Goal: Communication & Community: Ask a question

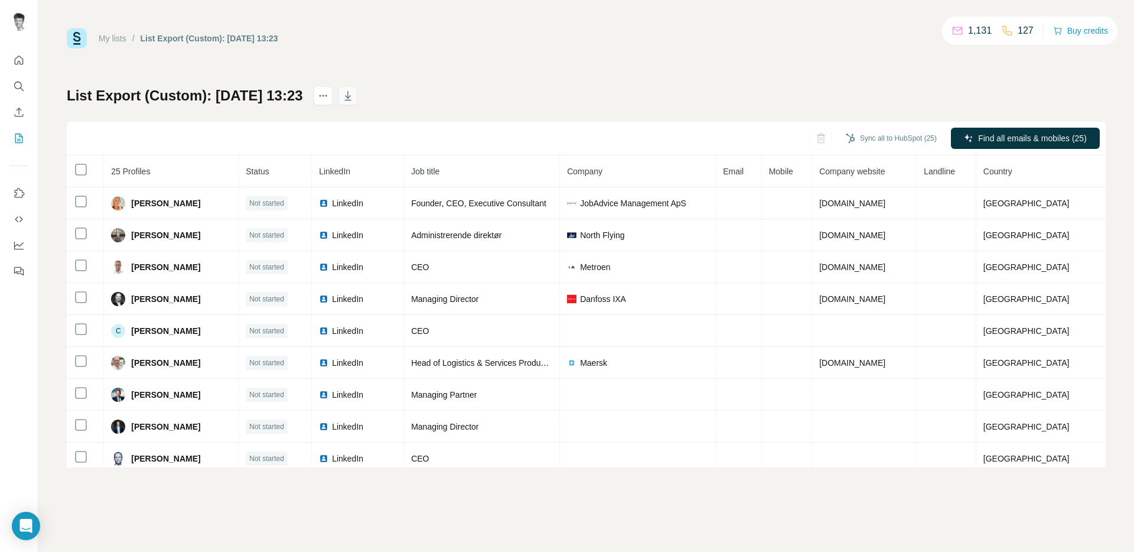
click at [354, 95] on icon "button" at bounding box center [348, 96] width 12 height 12
click at [354, 91] on icon "button" at bounding box center [348, 96] width 12 height 12
click at [611, 56] on div "My lists / List Export (Custom): [DATE] 13:23 1,131 127 Buy credits List Export…" at bounding box center [586, 247] width 1039 height 439
click at [748, 60] on div "My lists / List Export (Custom): [DATE] 13:23 1,131 127 Buy credits List Export…" at bounding box center [586, 247] width 1039 height 439
click at [329, 93] on icon "actions" at bounding box center [323, 96] width 12 height 12
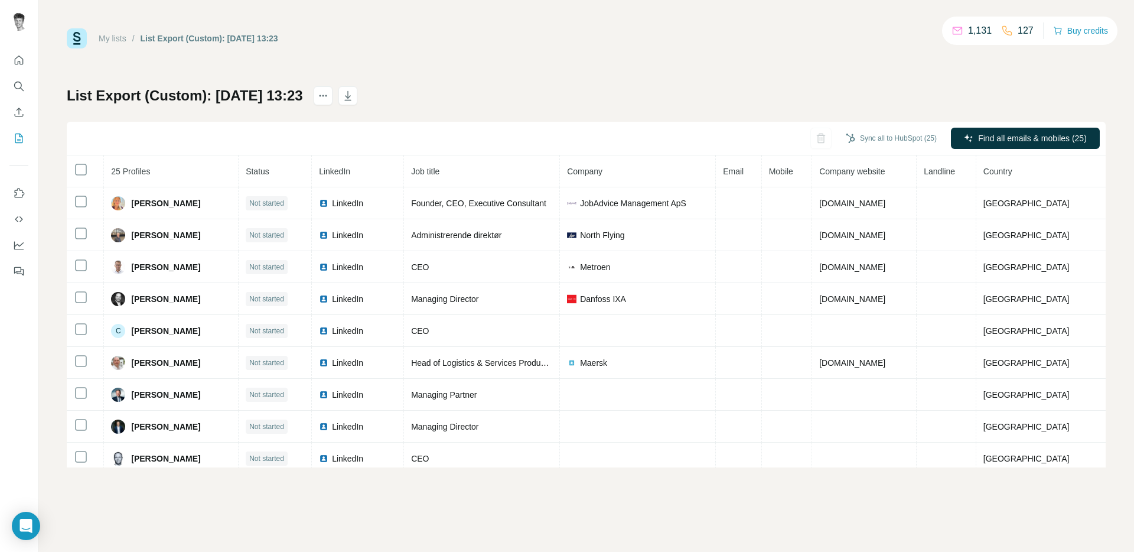
click at [540, 89] on div "List Export (Custom): [DATE] 13:23 Sync all to HubSpot (25) Find all emails & m…" at bounding box center [586, 276] width 1039 height 381
click at [27, 524] on icon "Open Intercom Messenger" at bounding box center [26, 525] width 14 height 15
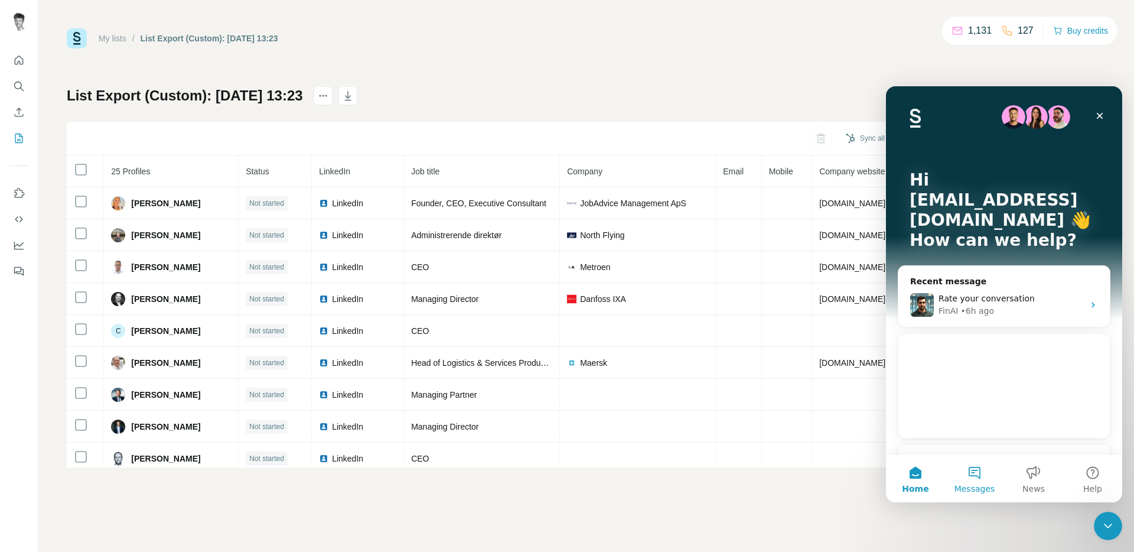
click at [975, 468] on button "Messages" at bounding box center [974, 478] width 59 height 47
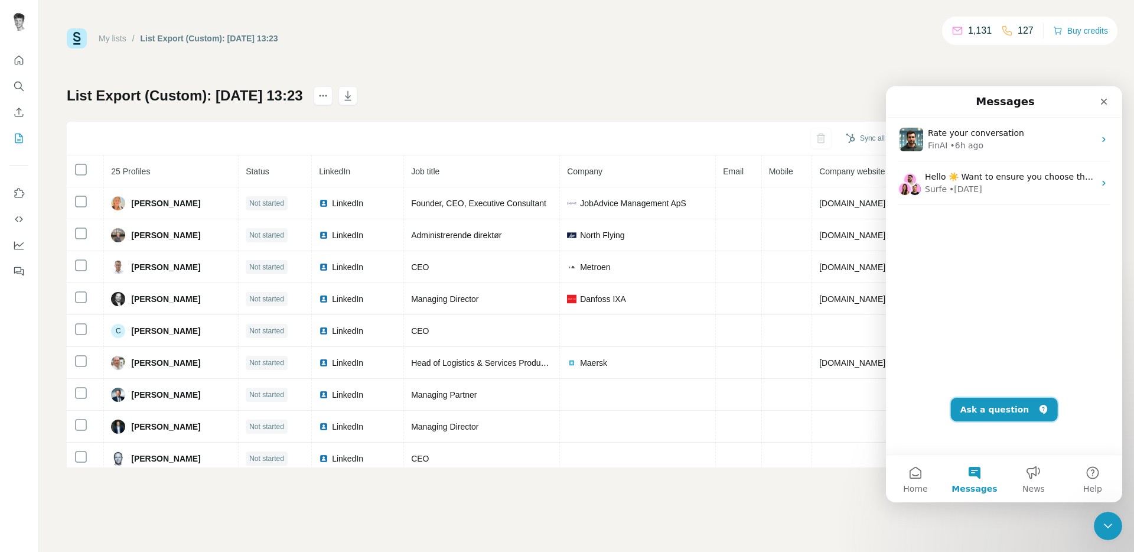
click at [1011, 409] on button "Ask a question" at bounding box center [1004, 409] width 107 height 24
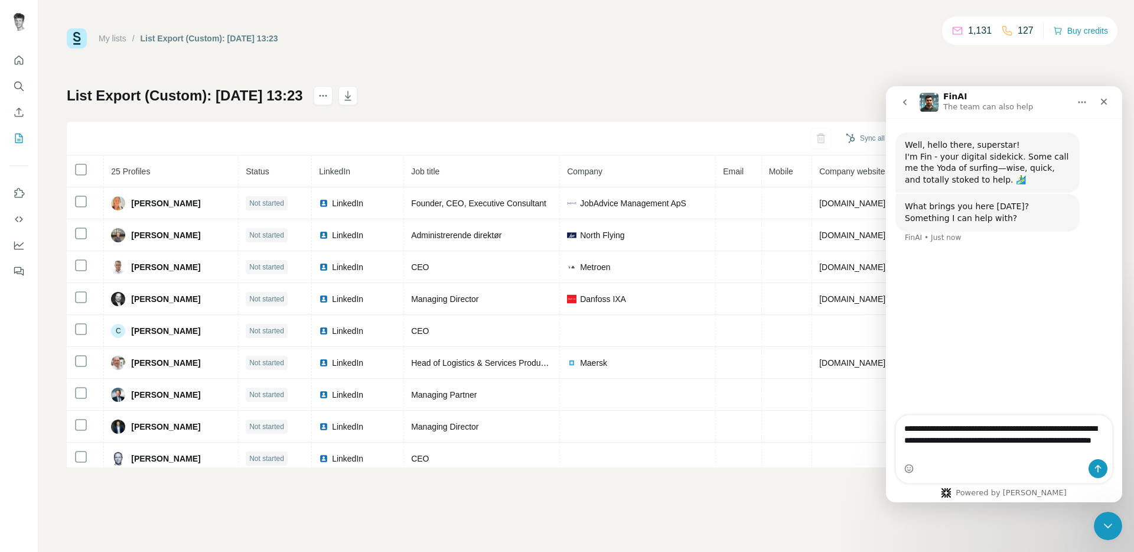
type textarea "**********"
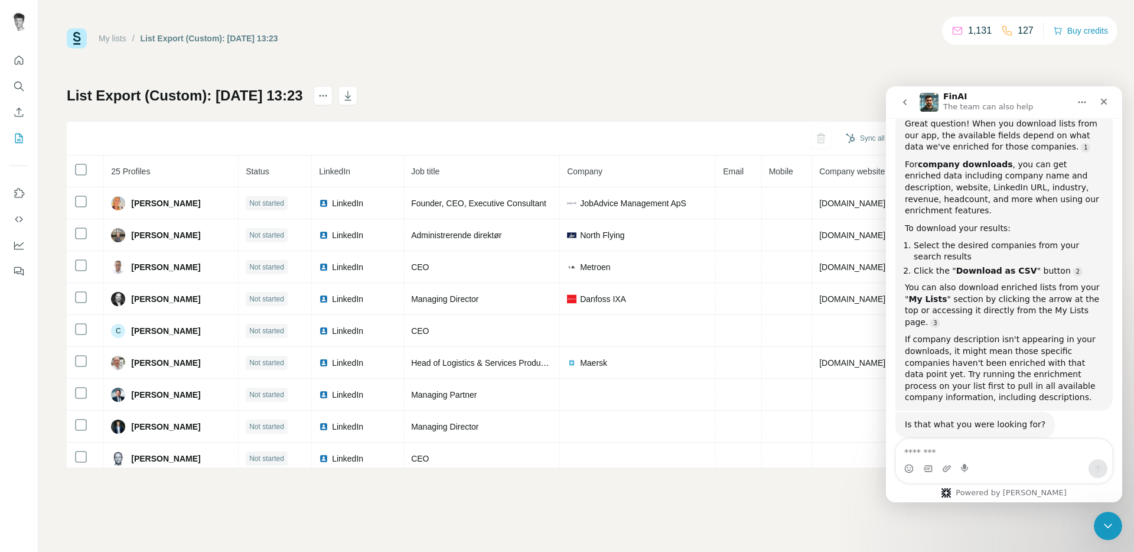
scroll to position [211, 0]
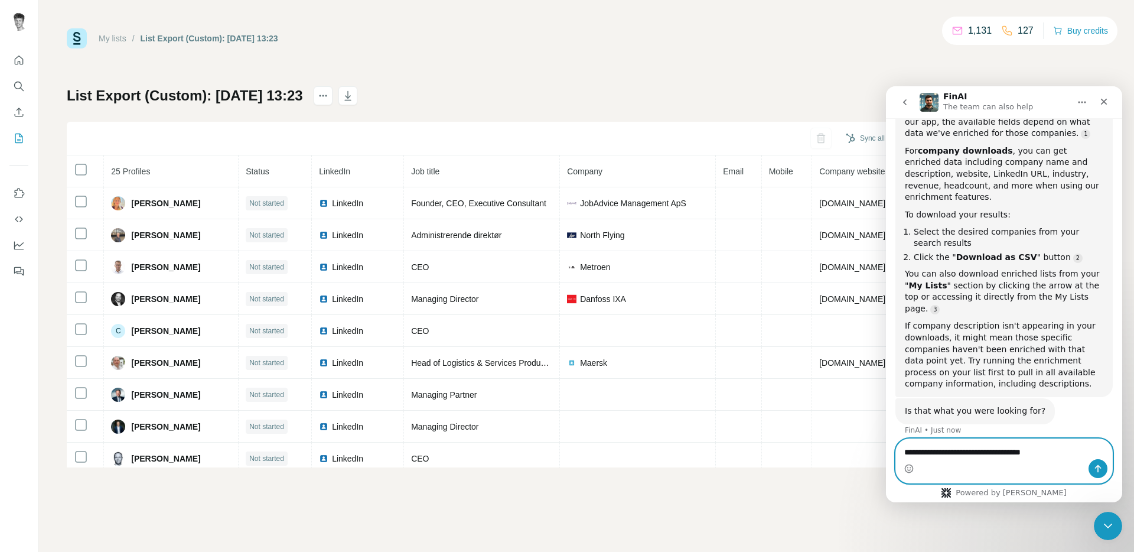
type textarea "**********"
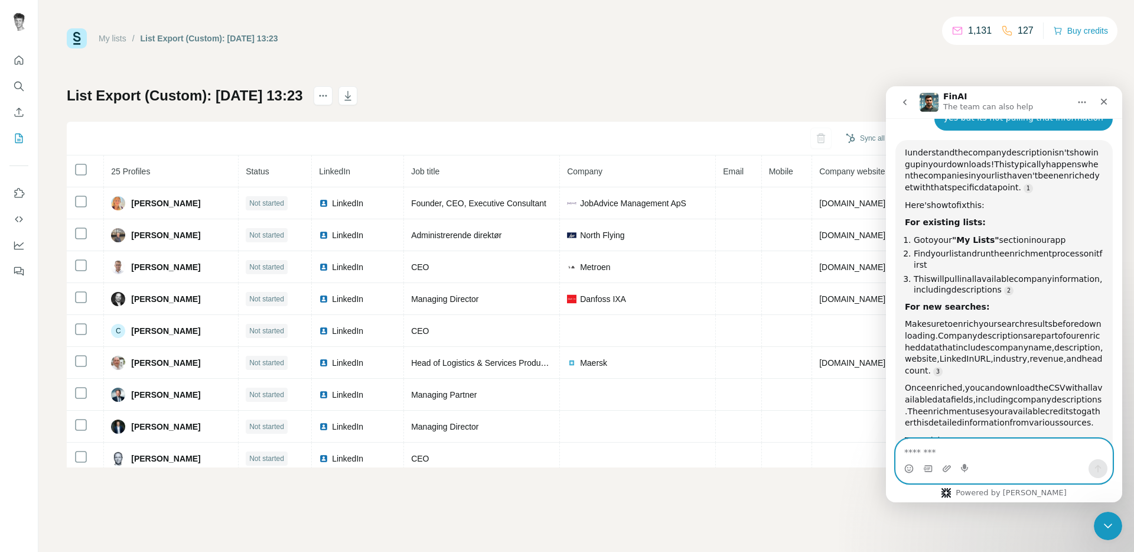
scroll to position [545, 0]
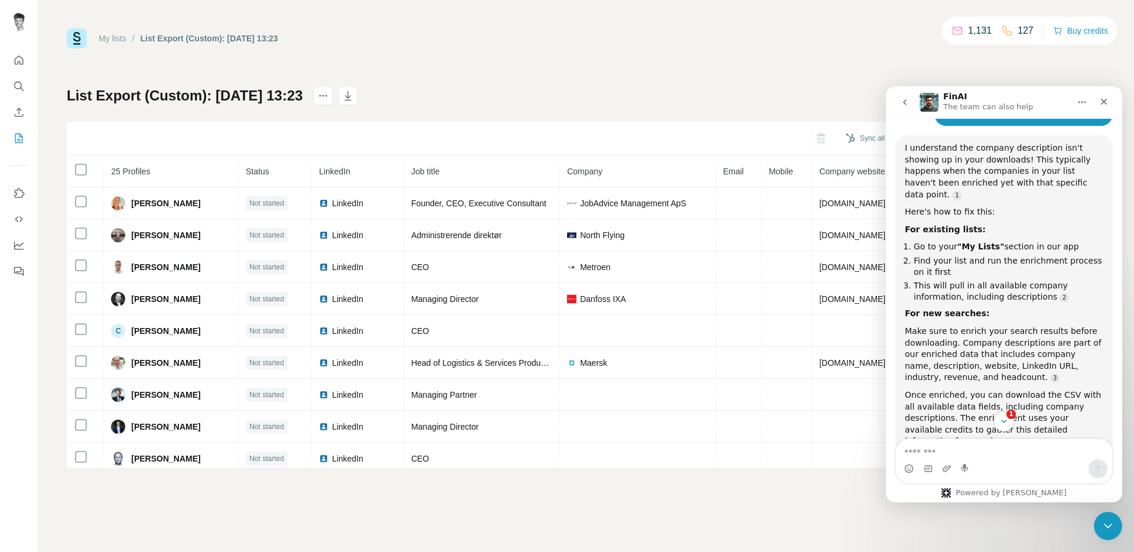
click at [1039, 100] on div "FinAI The team can also help" at bounding box center [995, 102] width 150 height 21
click at [1041, 93] on div "FinAI The team can also help" at bounding box center [995, 102] width 150 height 21
drag, startPoint x: 1042, startPoint y: 90, endPoint x: 814, endPoint y: 141, distance: 234.1
click html "FinAI The team can also help Well, hello there, superstar! I'm Fin - your digit…"
click at [979, 308] on div "For new searches:" at bounding box center [1004, 314] width 198 height 12
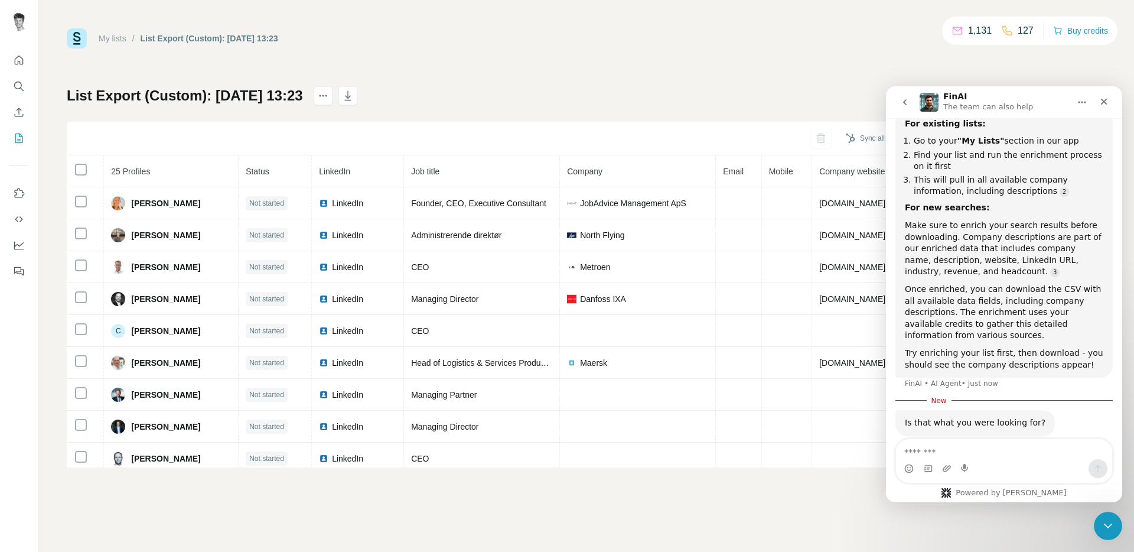
scroll to position [651, 0]
click at [1100, 102] on icon "Close" at bounding box center [1103, 101] width 9 height 9
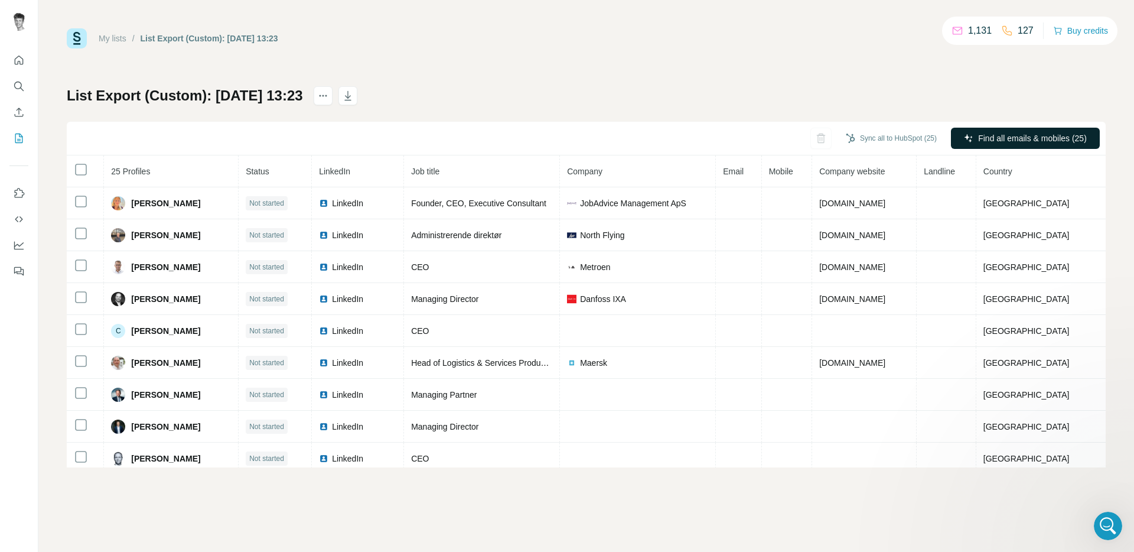
scroll to position [620, 0]
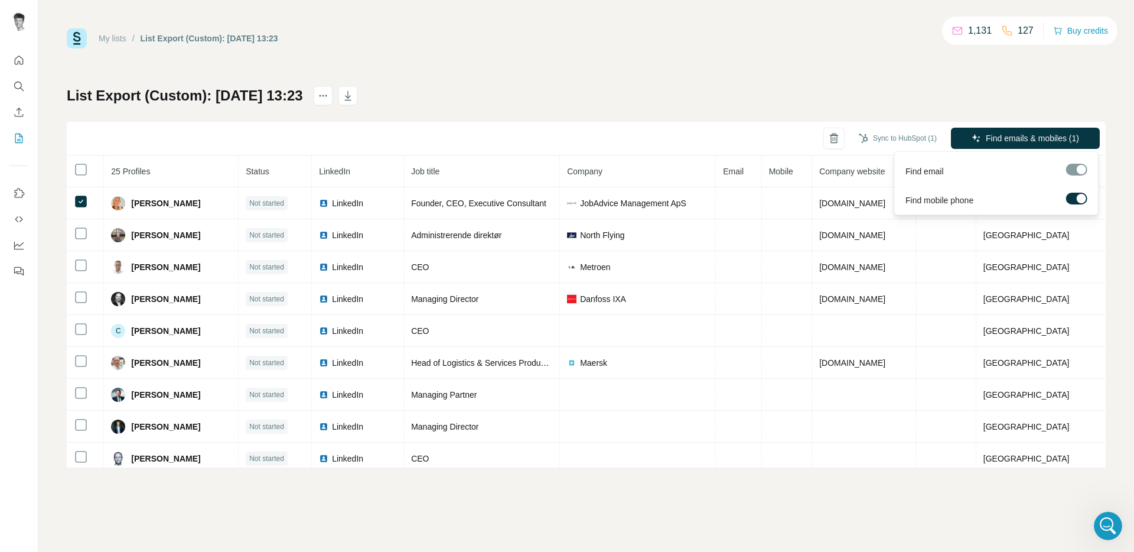
click at [1078, 172] on div at bounding box center [1076, 170] width 21 height 12
click at [1028, 138] on span "Find emails & mobiles (1)" at bounding box center [1032, 138] width 93 height 12
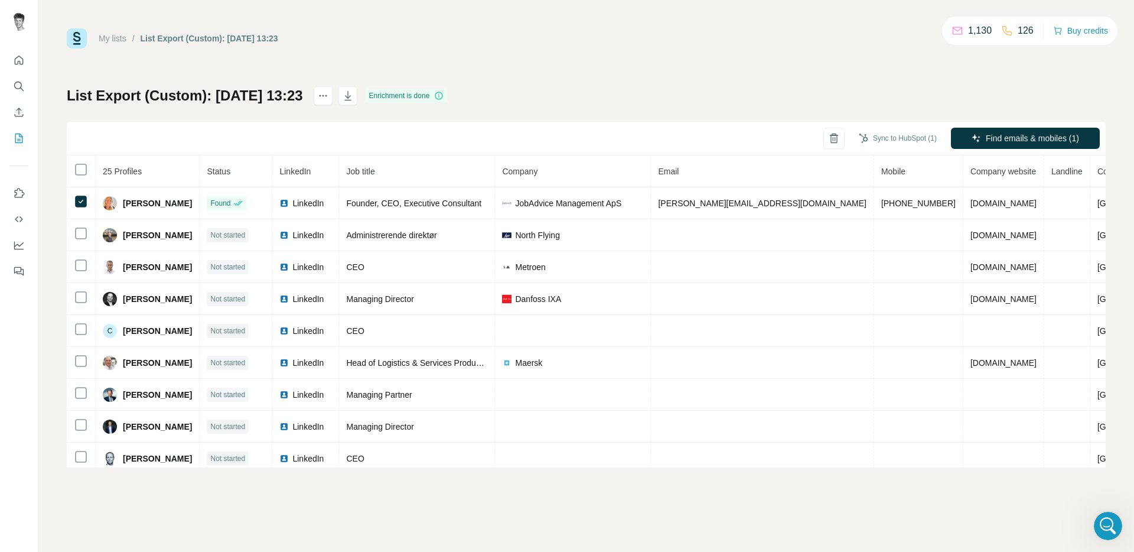
click at [729, 83] on div "My lists / List Export (Custom): [DATE] 13:23 1,130 126 Buy credits List Export…" at bounding box center [586, 247] width 1039 height 439
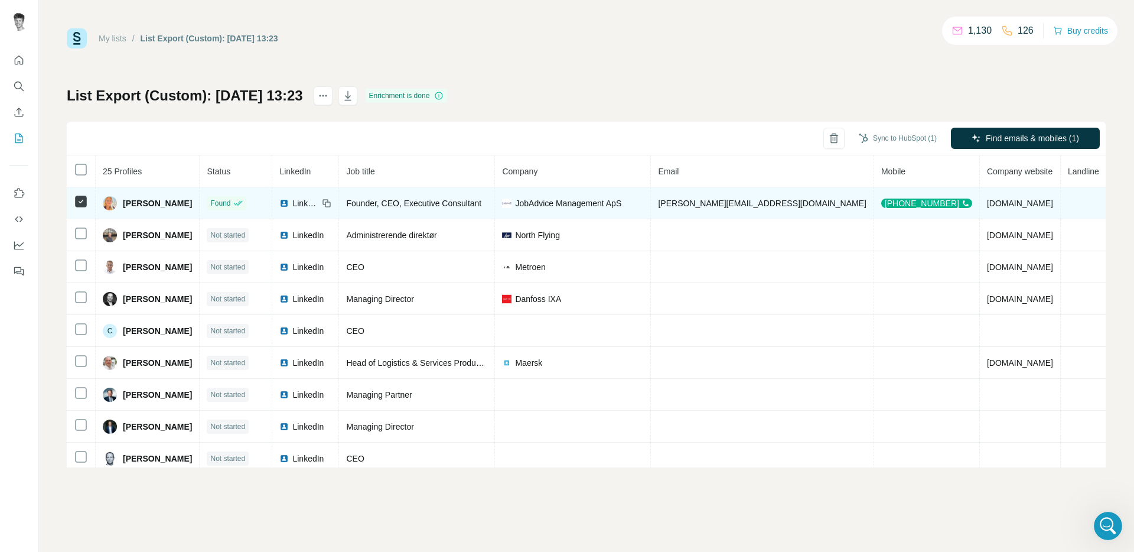
click at [138, 202] on span "[PERSON_NAME]" at bounding box center [157, 203] width 69 height 12
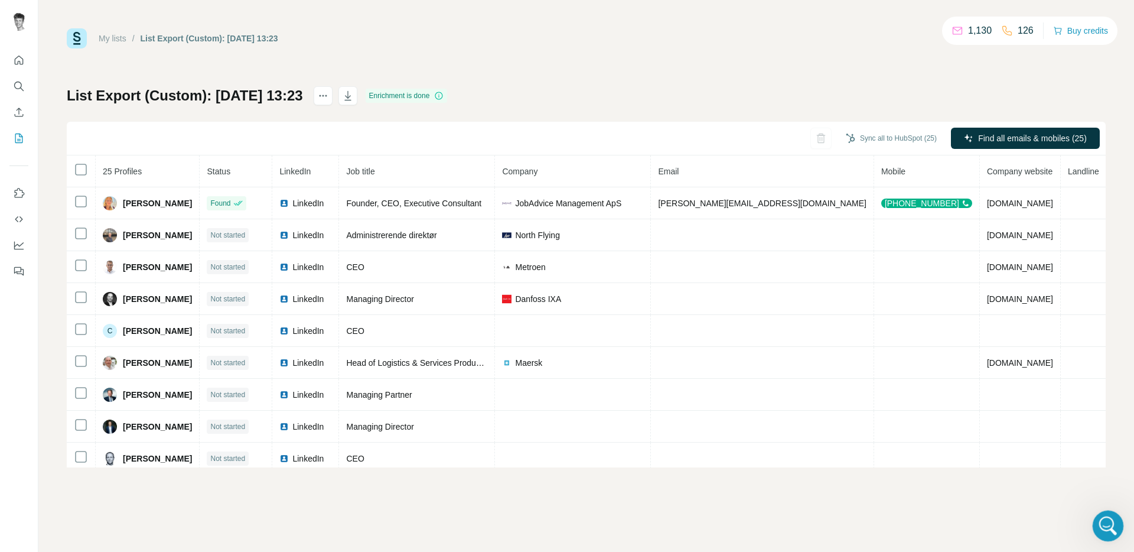
click at [1112, 524] on icon "Open Intercom Messenger" at bounding box center [1106, 523] width 19 height 19
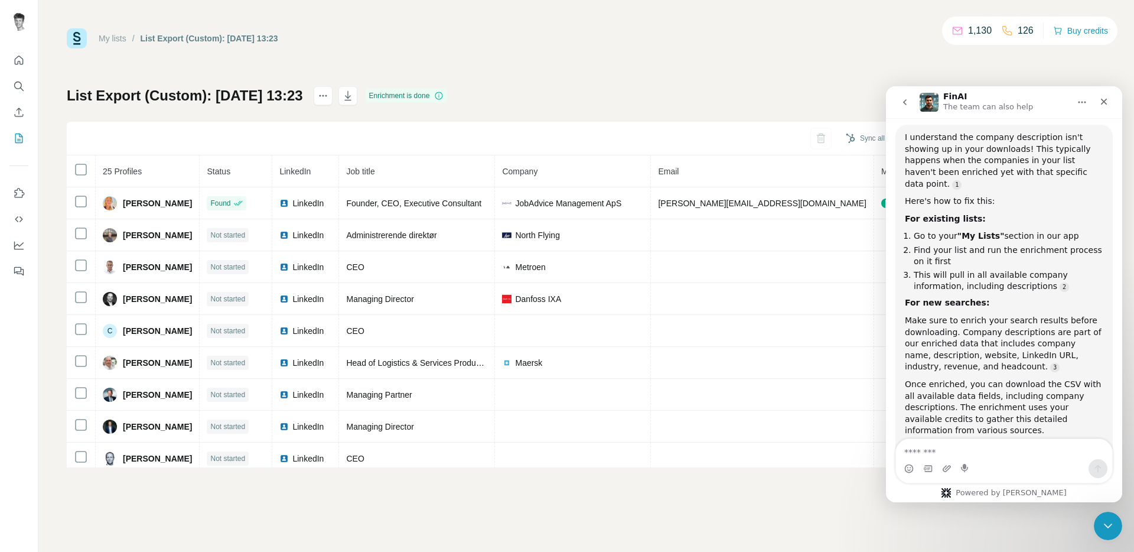
scroll to position [554, 0]
type textarea "**********"
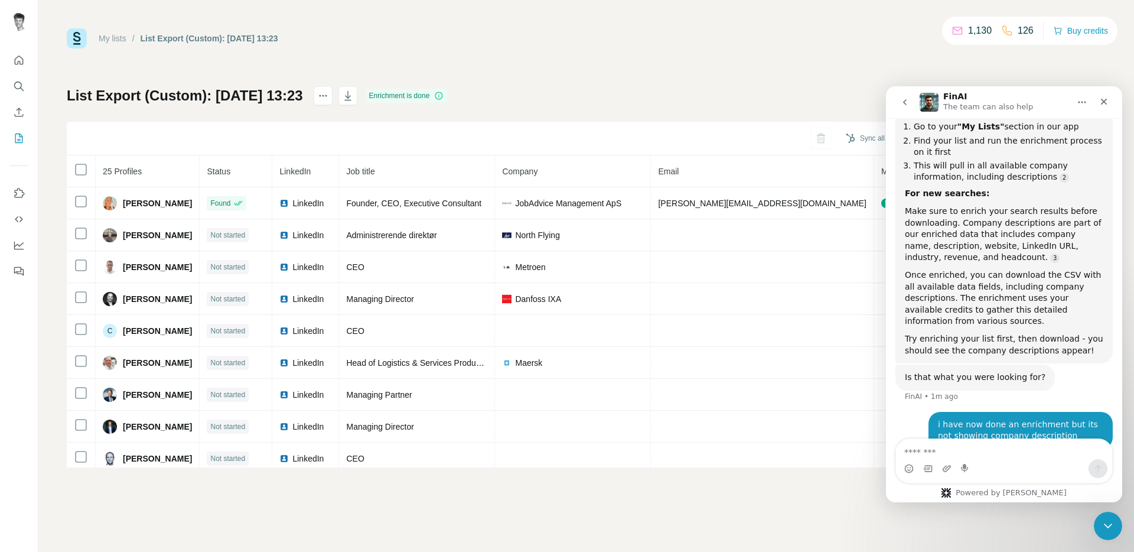
scroll to position [705, 0]
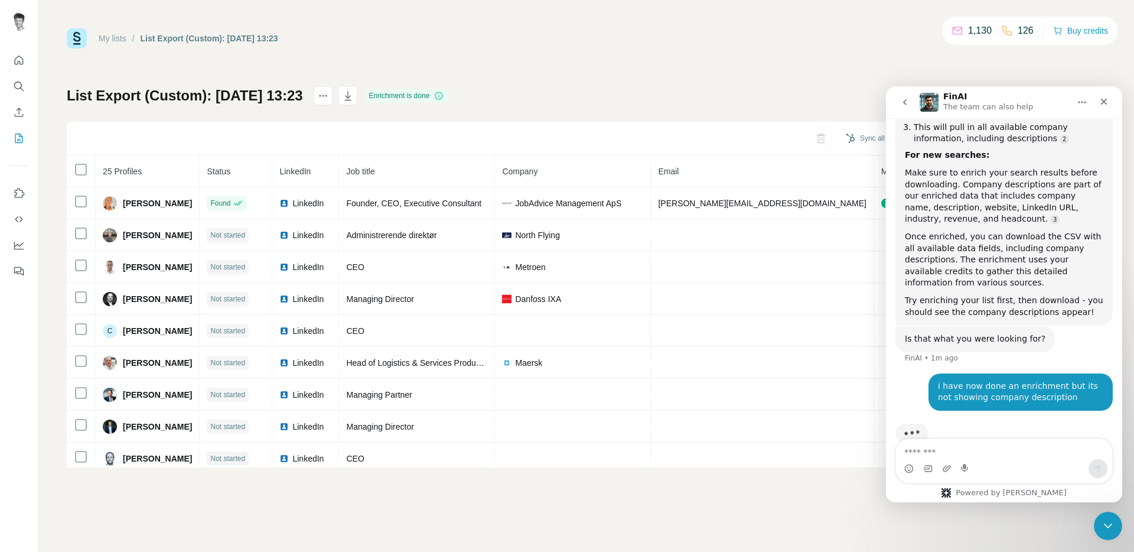
click at [698, 87] on div "List Export (Custom): [DATE] 13:23 Enrichment is done Sync all to HubSpot (25) …" at bounding box center [586, 276] width 1039 height 381
click at [338, 93] on div "List Export (Custom): [DATE] 13:23 Enrichment is done" at bounding box center [257, 95] width 380 height 19
click at [351, 94] on icon "button" at bounding box center [347, 95] width 6 height 9
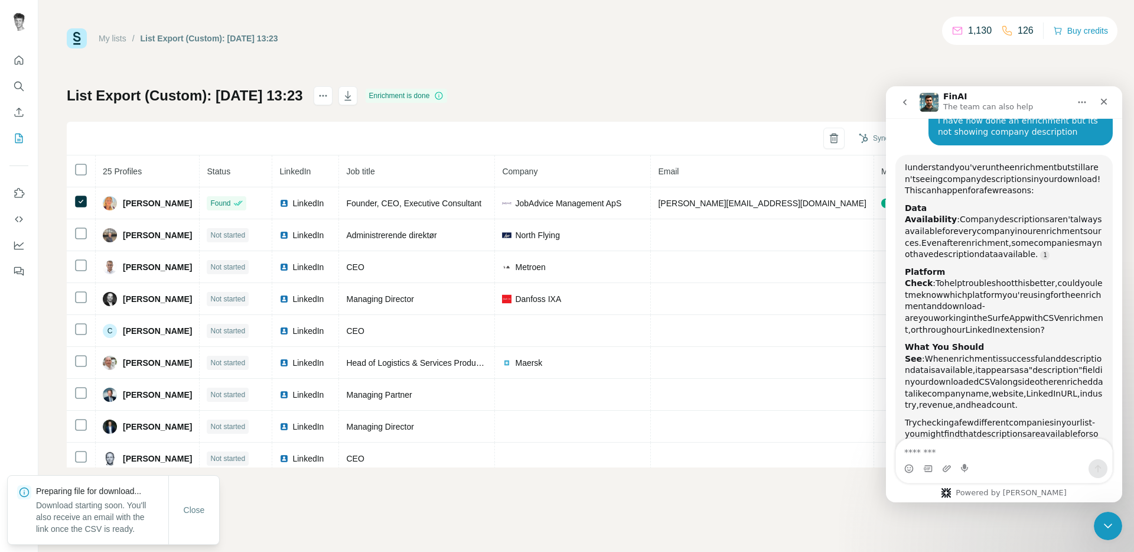
scroll to position [964, 0]
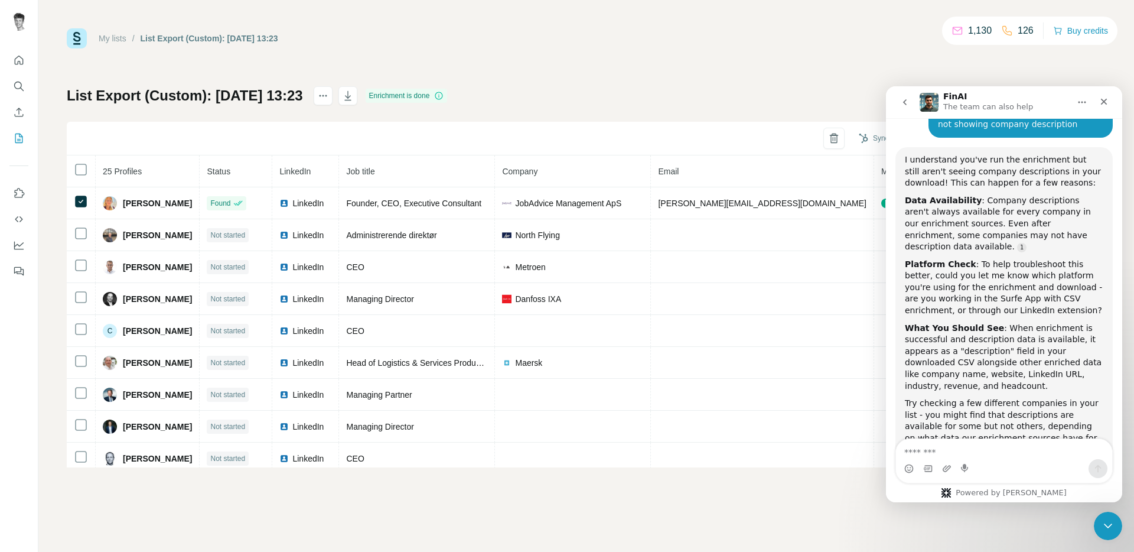
click at [800, 62] on div "My lists / List Export (Custom): [DATE] 13:23 1,130 126 Buy credits List Export…" at bounding box center [586, 247] width 1039 height 439
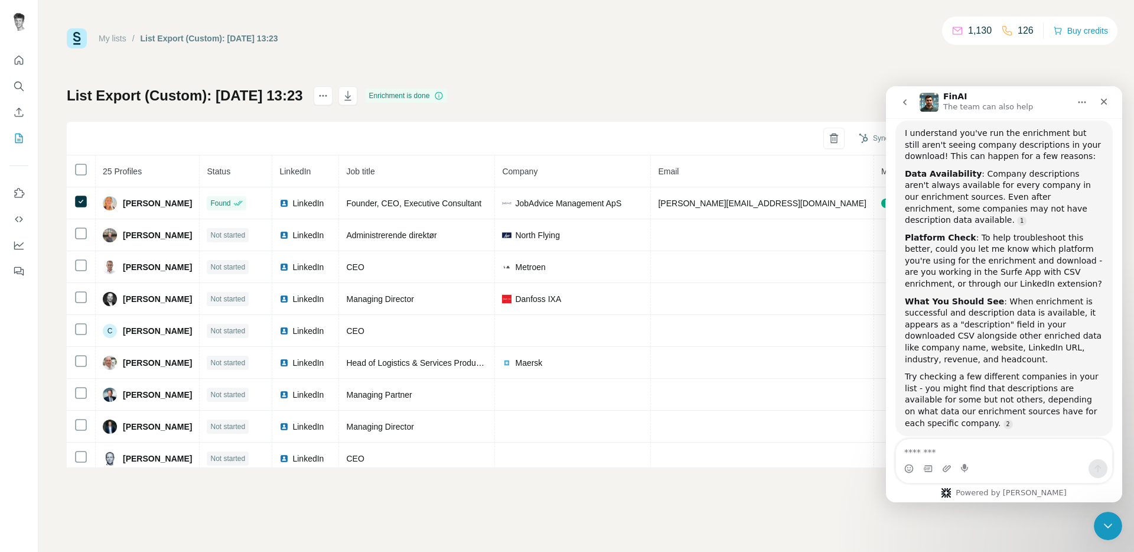
scroll to position [991, 0]
click at [977, 232] on div "Platform Check : To help troubleshoot this better, could you let me know which …" at bounding box center [1004, 261] width 198 height 58
click at [959, 448] on textarea "Message…" at bounding box center [1004, 449] width 216 height 20
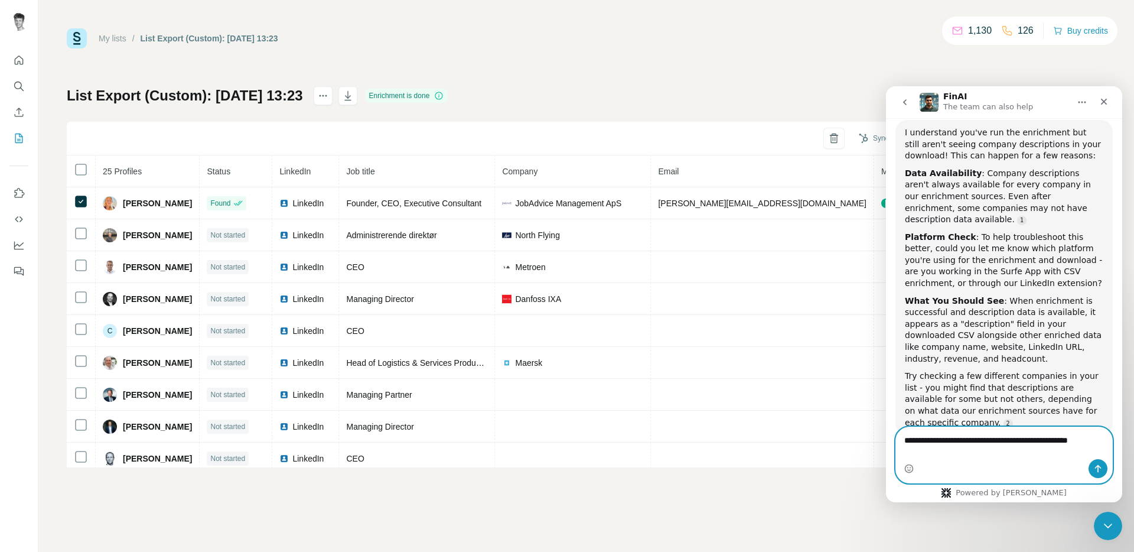
scroll to position [1003, 0]
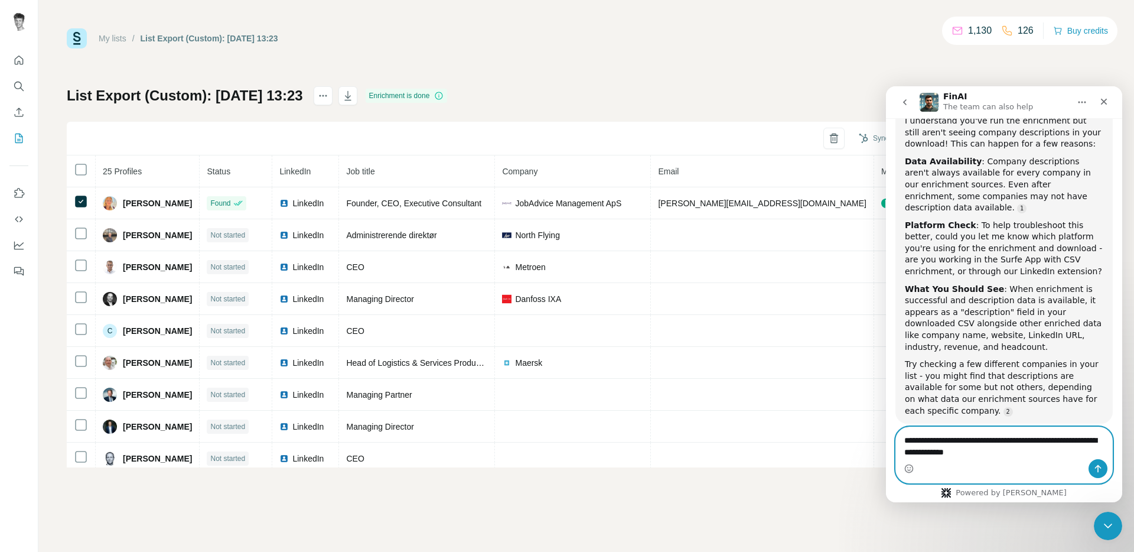
type textarea "**********"
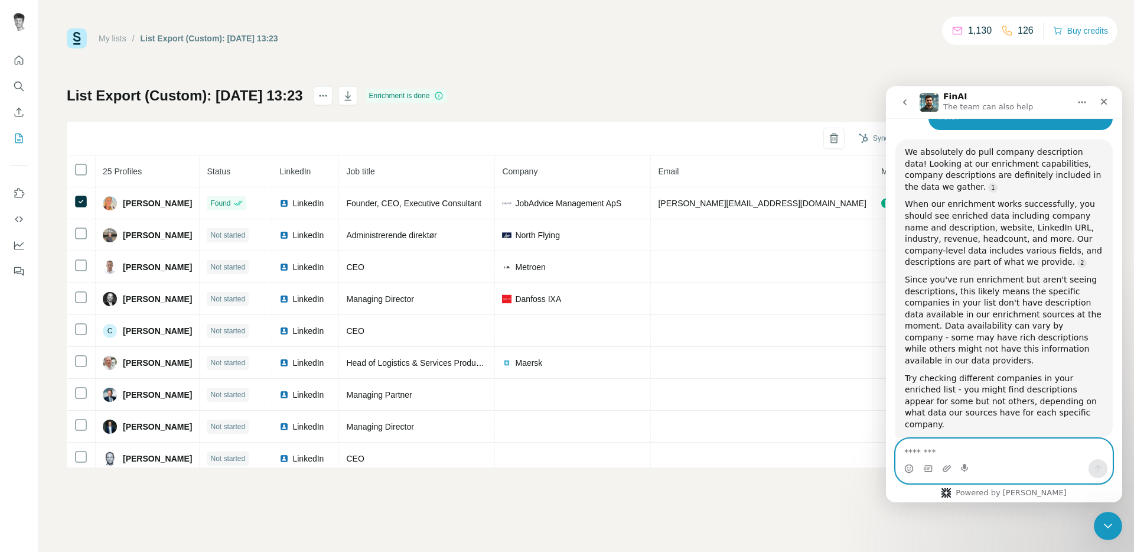
scroll to position [1373, 0]
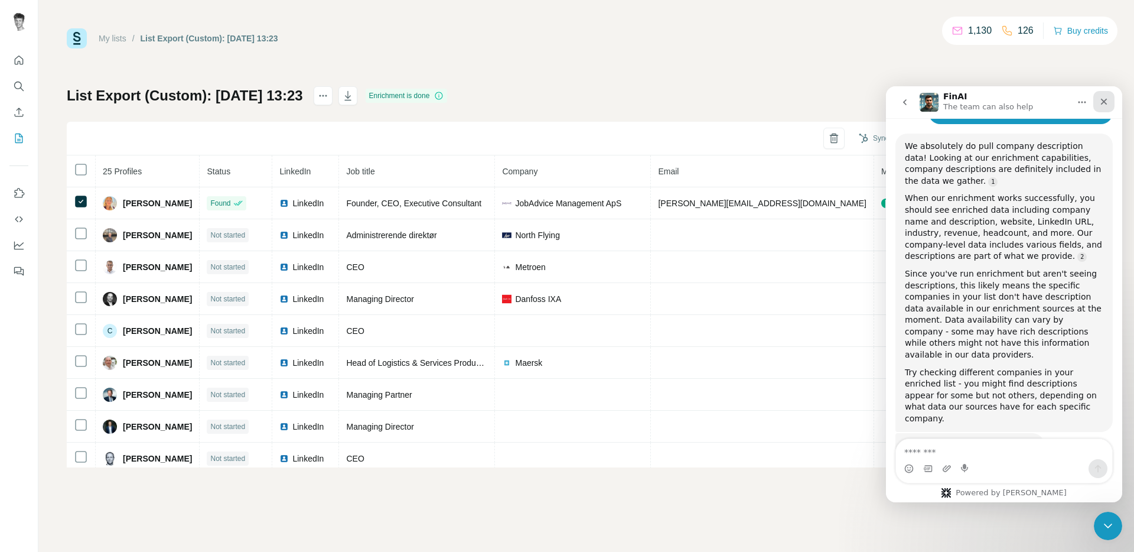
click at [1109, 100] on div "Close" at bounding box center [1103, 101] width 21 height 21
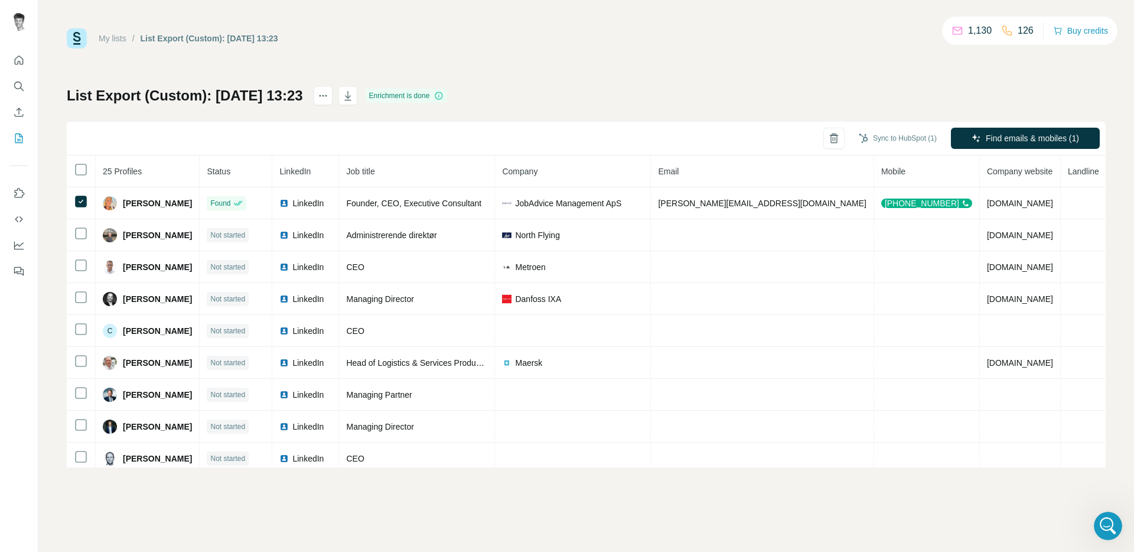
click at [660, 73] on div "My lists / List Export (Custom): [DATE] 13:23 1,130 126 Buy credits List Export…" at bounding box center [586, 247] width 1039 height 439
